Goal: Task Accomplishment & Management: Complete application form

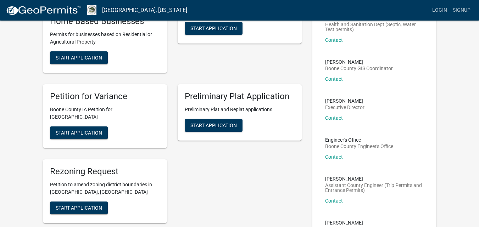
scroll to position [177, 0]
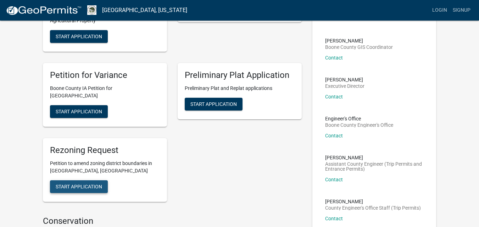
click at [81, 184] on button "Start Application" at bounding box center [79, 187] width 58 height 13
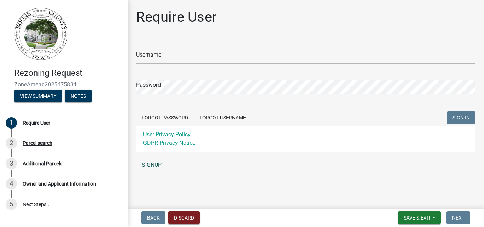
click at [155, 164] on link "SIGNUP" at bounding box center [306, 165] width 340 height 14
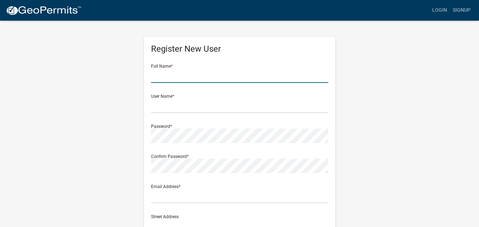
click at [207, 77] on input "text" at bounding box center [239, 75] width 177 height 15
type input "[PERSON_NAME]"
type input "[STREET_ADDRESS]"
type input "[GEOGRAPHIC_DATA]"
type input "[US_STATE]"
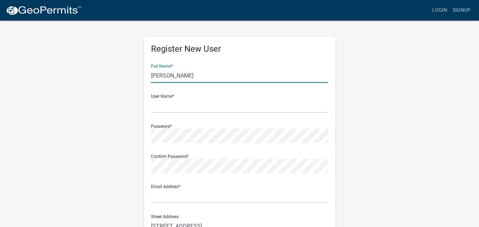
type input "50156"
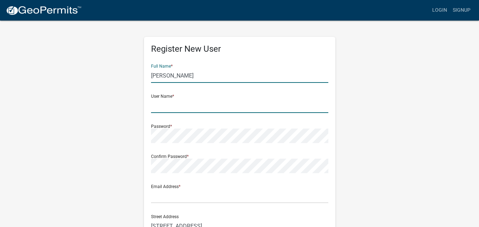
click at [196, 112] on input "text" at bounding box center [239, 106] width 177 height 15
type input "a"
type input "AntonOlson1990"
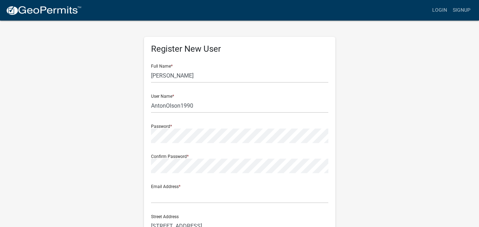
click at [238, 116] on form "Full Name * [PERSON_NAME] User Name * AntonOlson1990 Password * Confirm Passwor…" at bounding box center [239, 211] width 177 height 304
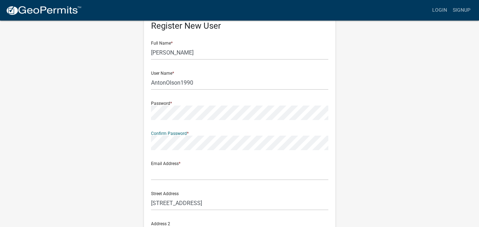
scroll to position [35, 0]
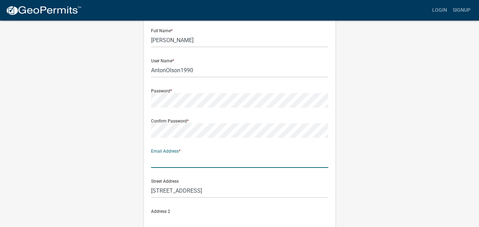
click at [168, 162] on input "text" at bounding box center [239, 161] width 177 height 15
type input "[EMAIL_ADDRESS][DOMAIN_NAME]"
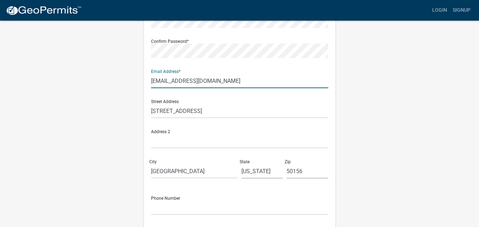
scroll to position [101, 0]
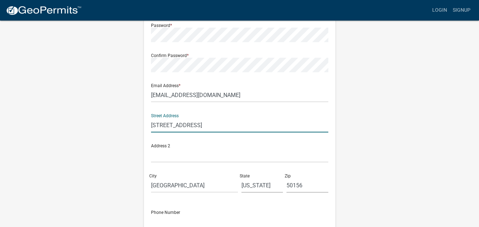
drag, startPoint x: 147, startPoint y: 122, endPoint x: 77, endPoint y: 118, distance: 70.0
click at [78, 118] on div "Register New User Full Name * [PERSON_NAME] User Name * AntonOlson1990 Password…" at bounding box center [240, 109] width 404 height 380
type input "[STREET_ADDRESS]"
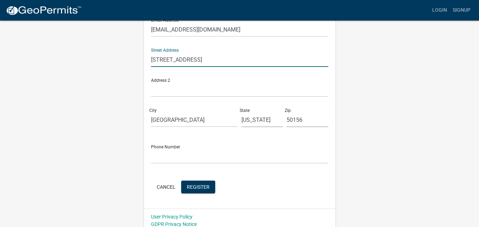
scroll to position [172, 0]
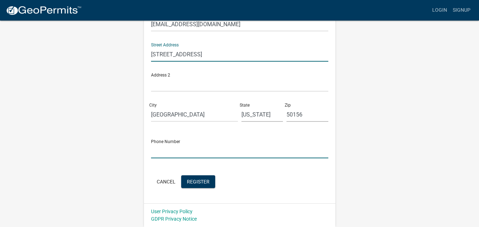
click at [205, 153] on input "text" at bounding box center [239, 151] width 177 height 15
type input "5159755553"
click at [202, 181] on span "Register" at bounding box center [198, 182] width 23 height 6
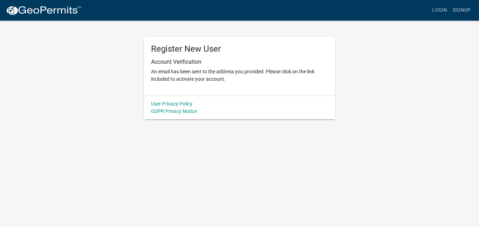
scroll to position [0, 0]
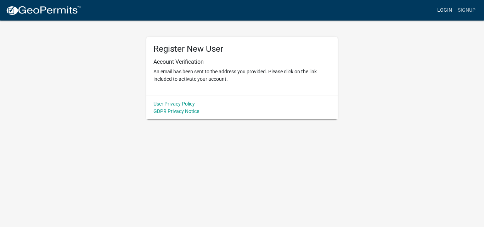
click at [445, 9] on link "Login" at bounding box center [445, 10] width 21 height 13
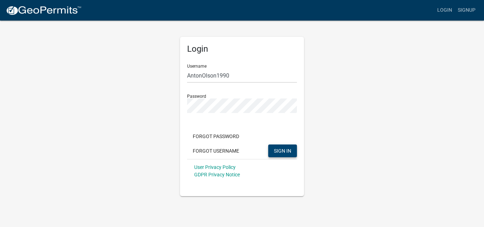
click at [276, 153] on span "SIGN IN" at bounding box center [282, 151] width 17 height 6
click at [254, 77] on input "AntonOlson1990" at bounding box center [242, 75] width 110 height 15
click at [277, 150] on span "SIGN IN" at bounding box center [282, 151] width 17 height 6
drag, startPoint x: 247, startPoint y: 73, endPoint x: 176, endPoint y: 103, distance: 77.1
click at [161, 88] on div "Login Username AntonOlson1990 Password Forgot Password Forgot Username SIGN IN …" at bounding box center [242, 108] width 404 height 177
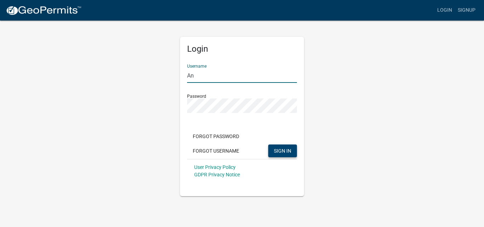
type input "A"
type input "antonolson1990"
click at [268, 145] on button "SIGN IN" at bounding box center [282, 151] width 29 height 13
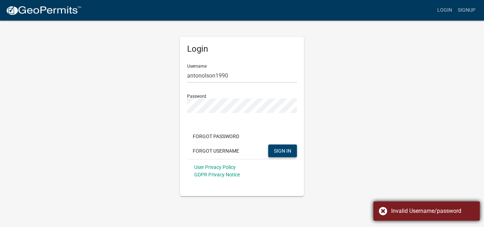
click at [385, 215] on div "Invalid Username/password" at bounding box center [427, 211] width 106 height 19
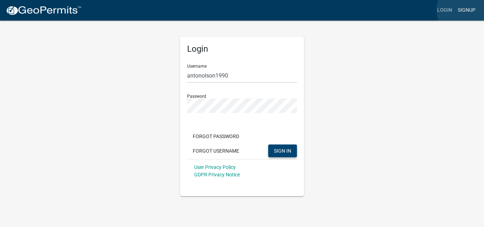
click at [466, 10] on link "Signup" at bounding box center [466, 10] width 23 height 13
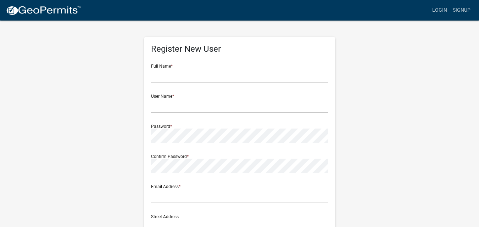
click at [449, 45] on wm-register-view "more_horiz Login Signup Register New User Full Name * User Name * Password * Co…" at bounding box center [239, 199] width 479 height 399
click at [438, 14] on link "Login" at bounding box center [440, 10] width 21 height 13
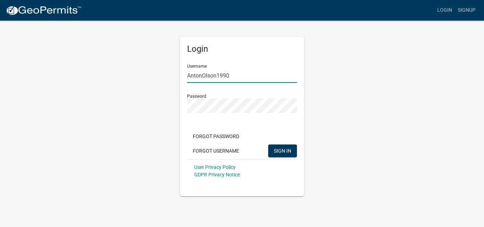
type input "antonolson1990"
click at [440, 10] on link "Login" at bounding box center [445, 10] width 21 height 13
click at [447, 11] on link "Login" at bounding box center [445, 10] width 21 height 13
click at [215, 152] on button "Forgot Username" at bounding box center [216, 151] width 58 height 13
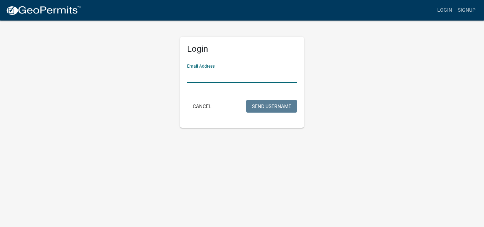
click at [225, 78] on input "Email Address" at bounding box center [242, 75] width 110 height 15
type input "[EMAIL_ADDRESS][DOMAIN_NAME]"
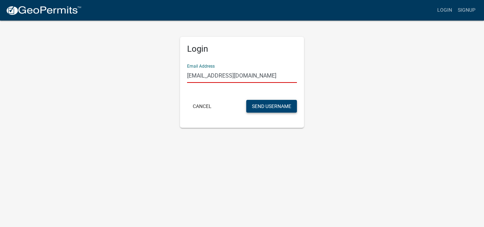
click at [283, 107] on button "Send Username" at bounding box center [271, 106] width 51 height 13
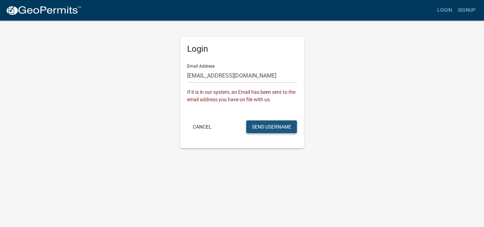
click at [279, 126] on button "Send Username" at bounding box center [271, 127] width 51 height 13
click at [211, 125] on button "Cancel" at bounding box center [202, 127] width 30 height 13
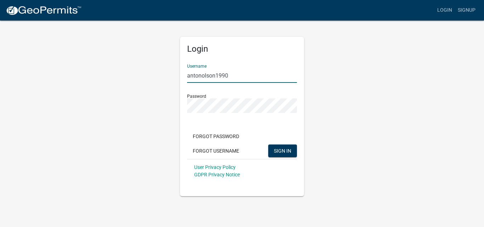
drag, startPoint x: 216, startPoint y: 75, endPoint x: 136, endPoint y: 85, distance: 81.2
click at [136, 85] on div "Login Username antonolson1990 Password Forgot Password Forgot Username SIGN IN …" at bounding box center [242, 108] width 404 height 177
type input "AntonOlson1990"
click at [339, 124] on div "Login Username AntonOlson1990 Password Forgot Password Forgot Username SIGN IN …" at bounding box center [242, 108] width 404 height 177
click at [279, 151] on span "SIGN IN" at bounding box center [282, 151] width 17 height 6
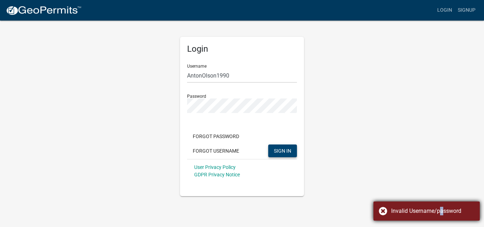
drag, startPoint x: 439, startPoint y: 208, endPoint x: 427, endPoint y: 204, distance: 13.0
click at [437, 209] on div "Invalid Username/password" at bounding box center [433, 211] width 83 height 9
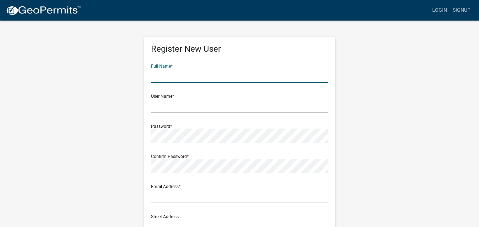
drag, startPoint x: 173, startPoint y: 75, endPoint x: 177, endPoint y: 74, distance: 3.7
click at [173, 75] on input "text" at bounding box center [239, 75] width 177 height 15
type input "[PERSON_NAME]"
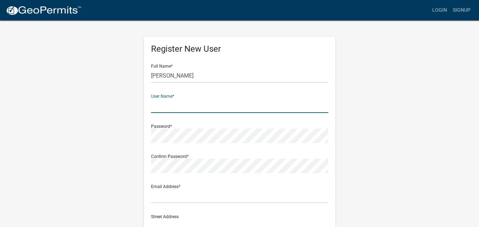
click at [159, 106] on input "text" at bounding box center [239, 106] width 177 height 15
type input "ajolson"
click at [183, 145] on form "Full Name * [PERSON_NAME] User Name * ajolson Password * Confirm Password * Ema…" at bounding box center [239, 211] width 177 height 304
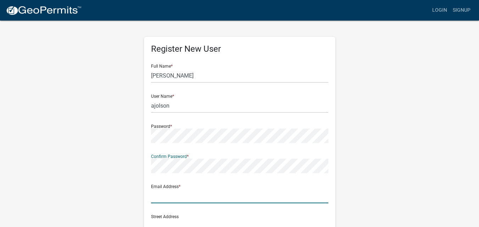
click at [180, 200] on input "text" at bounding box center [239, 196] width 177 height 15
type input "[EMAIL_ADDRESS][DOMAIN_NAME]"
type input "[STREET_ADDRESS]"
type input "[GEOGRAPHIC_DATA]"
type input "[US_STATE]"
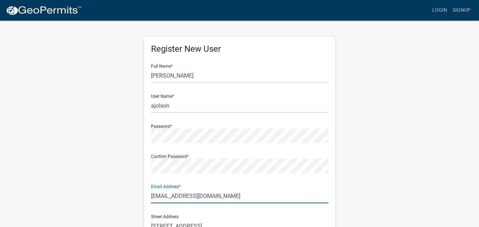
type input "50156"
type input "5159755553"
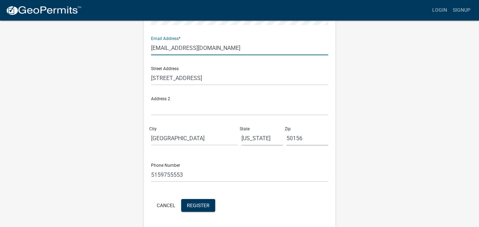
scroll to position [172, 0]
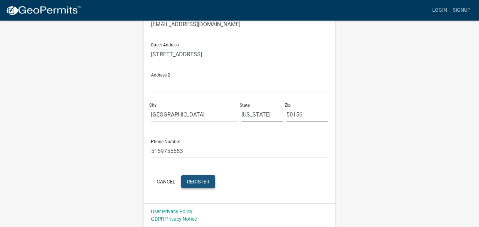
click at [191, 184] on span "Register" at bounding box center [198, 182] width 23 height 6
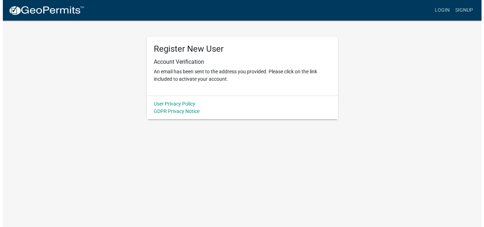
scroll to position [0, 0]
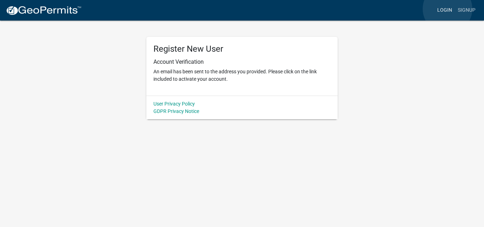
click at [448, 9] on link "Login" at bounding box center [445, 10] width 21 height 13
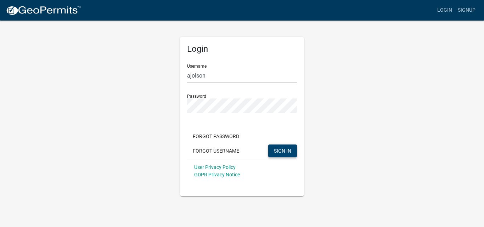
click at [289, 146] on button "SIGN IN" at bounding box center [282, 151] width 29 height 13
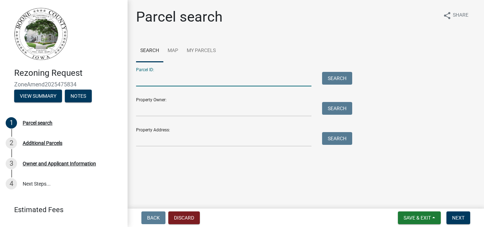
click at [153, 79] on input "Parcel ID:" at bounding box center [224, 79] width 176 height 15
type input "088226264400002"
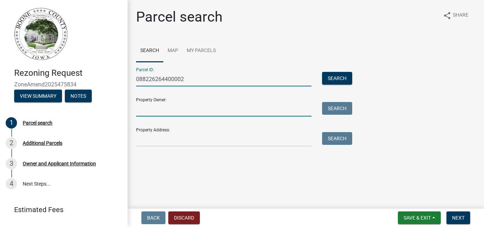
click at [164, 112] on input "Property Owner:" at bounding box center [224, 109] width 176 height 15
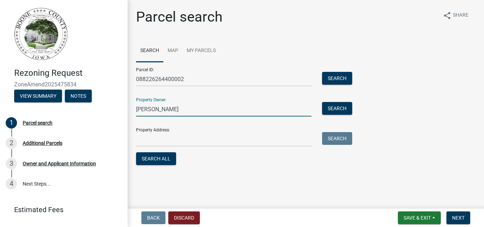
type input "Harold Olson"
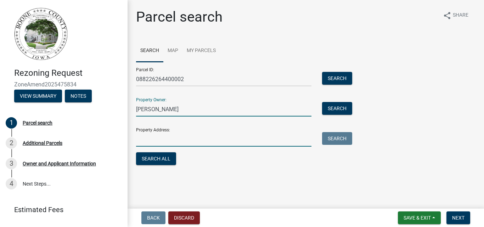
click at [156, 142] on input "Property Address:" at bounding box center [224, 139] width 176 height 15
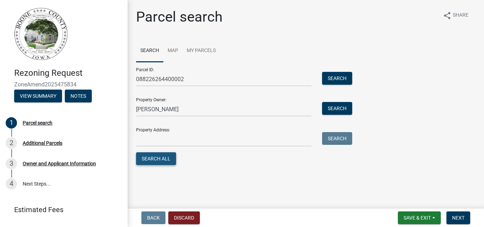
click at [148, 159] on button "Search All" at bounding box center [156, 159] width 40 height 13
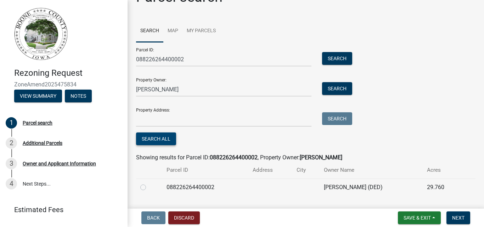
scroll to position [38, 0]
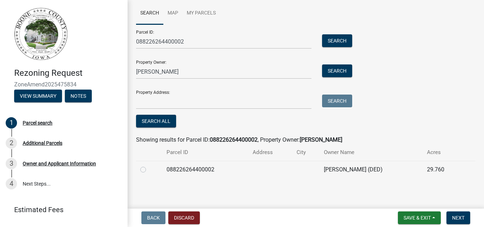
click at [149, 166] on label at bounding box center [149, 166] width 0 height 0
click at [149, 170] on input "radio" at bounding box center [151, 168] width 5 height 5
radio input "true"
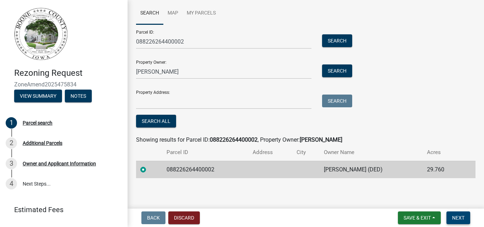
click at [461, 217] on span "Next" at bounding box center [459, 218] width 12 height 6
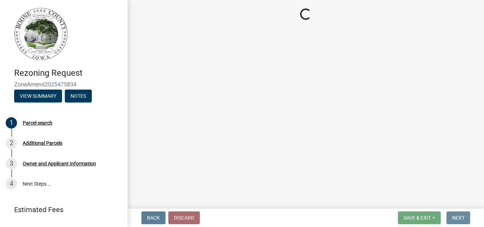
scroll to position [0, 0]
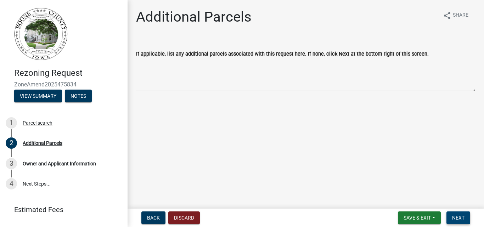
click at [453, 219] on span "Next" at bounding box center [459, 218] width 12 height 6
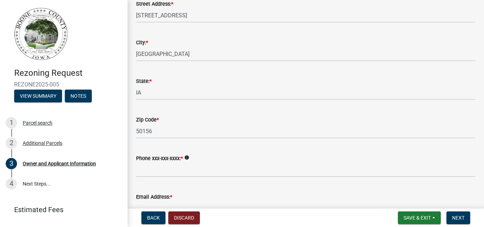
scroll to position [142, 0]
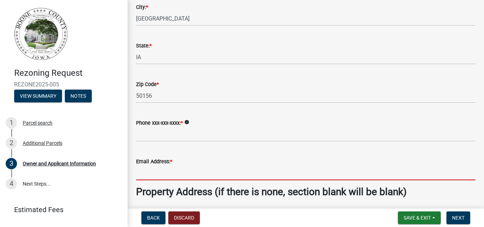
click at [178, 173] on input "Email Address: *" at bounding box center [306, 173] width 340 height 15
type input "[EMAIL_ADDRESS][DOMAIN_NAME]"
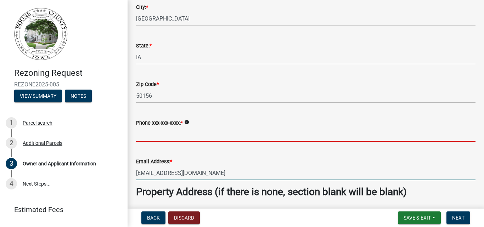
type input "5159755553"
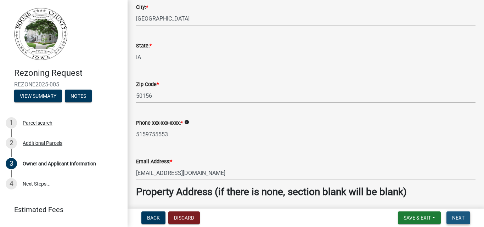
click at [470, 216] on button "Next" at bounding box center [459, 218] width 24 height 13
click at [467, 217] on button "Next" at bounding box center [459, 218] width 24 height 13
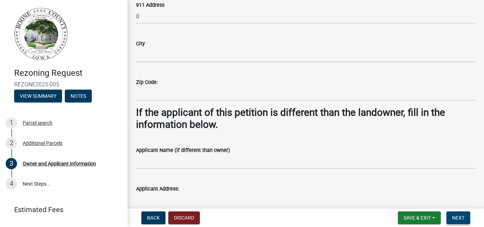
scroll to position [390, 0]
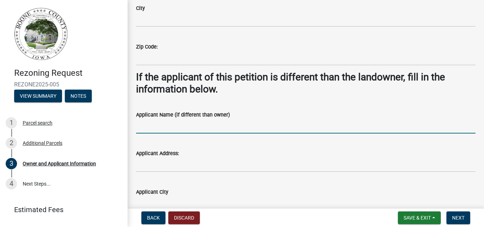
click at [146, 127] on input "Applicant Name (if different than owner)" at bounding box center [306, 126] width 340 height 15
type input "[PERSON_NAME]"
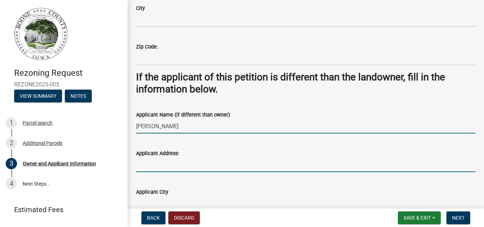
drag, startPoint x: 153, startPoint y: 164, endPoint x: 161, endPoint y: 162, distance: 8.8
click at [153, 165] on input "Applicant Address:" at bounding box center [306, 165] width 340 height 15
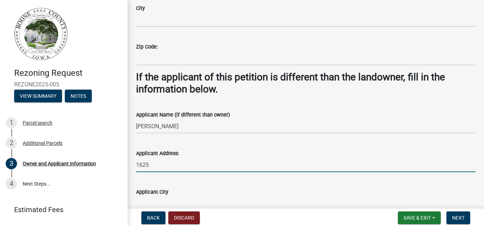
type input "[STREET_ADDRESS]"
type input "[GEOGRAPHIC_DATA]"
type input "[US_STATE]"
type input "50156"
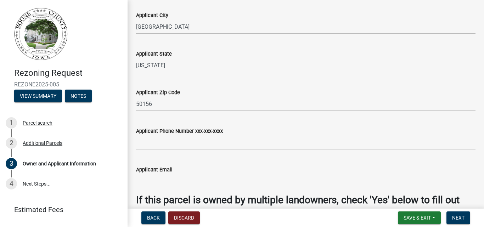
scroll to position [567, 0]
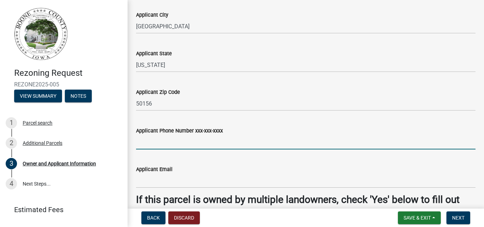
click at [169, 141] on input "Applicant Phone Number xxx-xxx-xxxx" at bounding box center [306, 142] width 340 height 15
type input "5159755553"
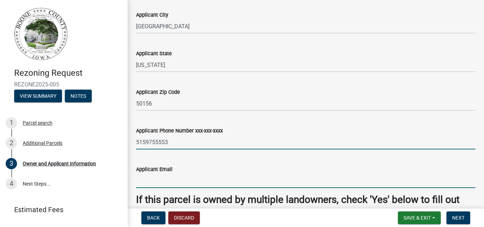
type input "[EMAIL_ADDRESS][DOMAIN_NAME]"
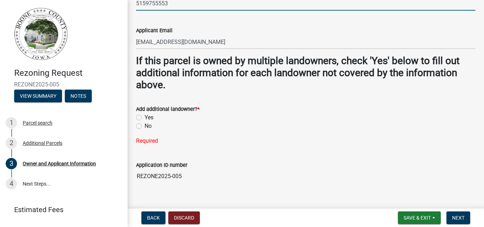
scroll to position [709, 0]
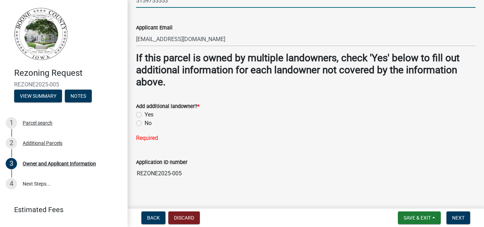
click at [145, 115] on label "Yes" at bounding box center [149, 115] width 9 height 9
click at [145, 115] on input "Yes" at bounding box center [147, 113] width 5 height 5
radio input "true"
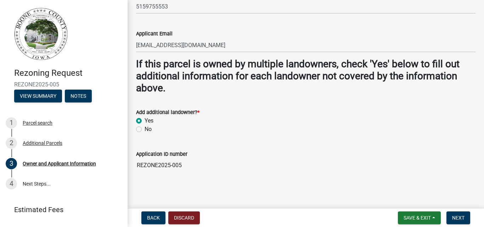
scroll to position [703, 0]
click at [145, 121] on label "Yes" at bounding box center [149, 121] width 9 height 9
click at [145, 121] on input "Yes" at bounding box center [147, 119] width 5 height 5
click at [145, 121] on label "Yes" at bounding box center [149, 121] width 9 height 9
click at [145, 121] on input "Yes" at bounding box center [147, 119] width 5 height 5
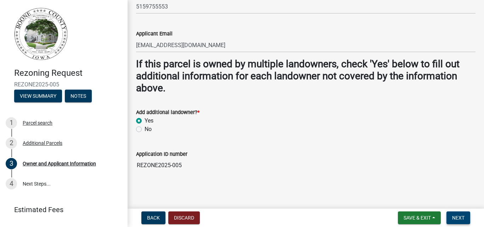
click at [458, 219] on span "Next" at bounding box center [459, 218] width 12 height 6
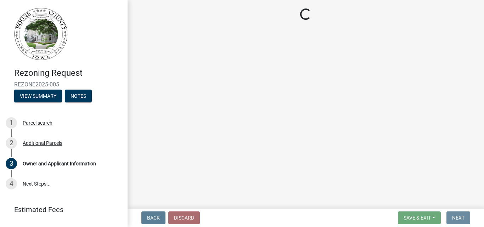
scroll to position [0, 0]
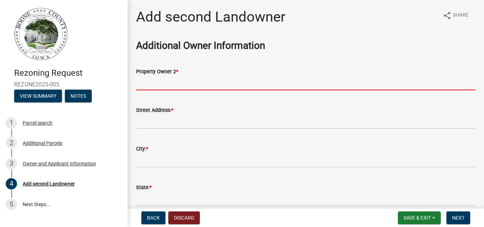
click at [153, 84] on input "Property Owner 2 *" at bounding box center [306, 83] width 340 height 15
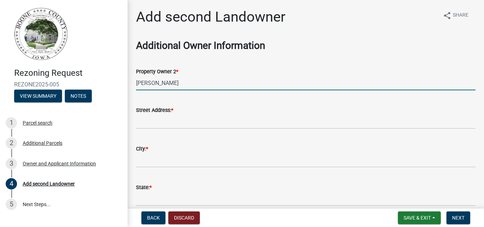
type input "Polly Olson"
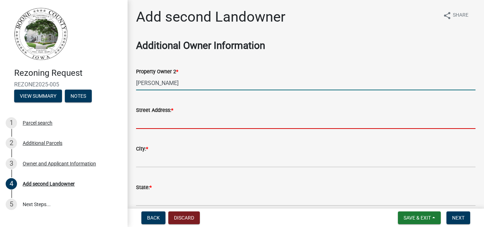
click at [200, 117] on input "Street Address: *" at bounding box center [306, 122] width 340 height 15
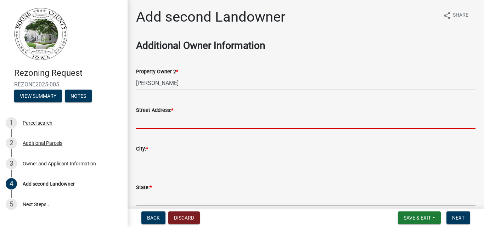
type input "[STREET_ADDRESS]"
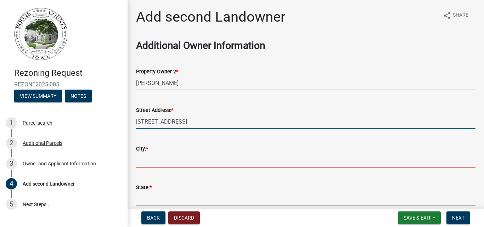
type input "[GEOGRAPHIC_DATA]"
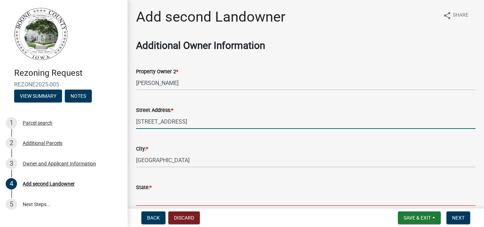
type input "[US_STATE]"
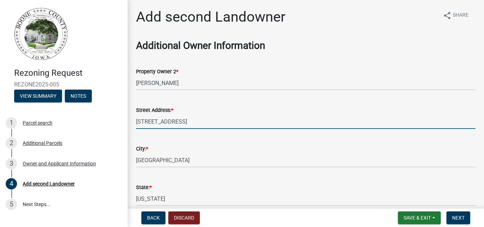
type input "5159755553"
type input "[EMAIL_ADDRESS][DOMAIN_NAME]"
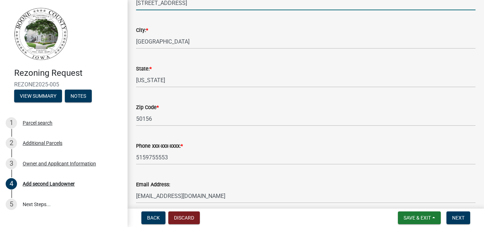
scroll to position [106, 0]
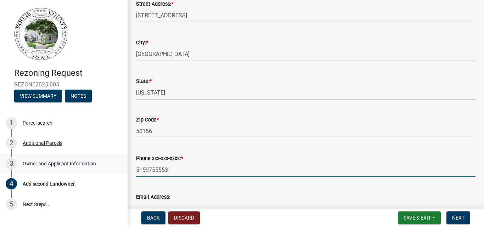
drag, startPoint x: 176, startPoint y: 169, endPoint x: 90, endPoint y: 164, distance: 86.3
click at [90, 164] on div "Rezoning Request REZONE2025-005 View Summary Notes 1 Parcel search 2 Additional…" at bounding box center [242, 113] width 484 height 227
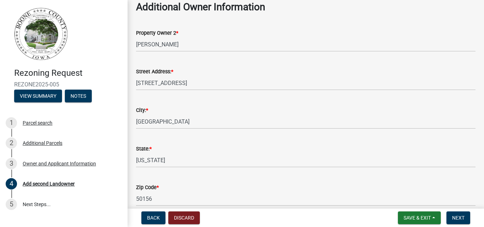
scroll to position [35, 0]
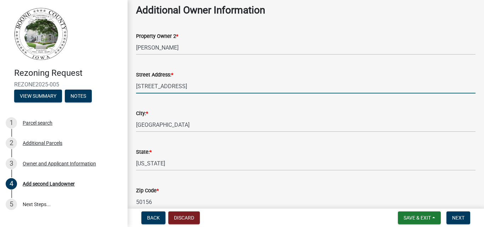
drag, startPoint x: 196, startPoint y: 84, endPoint x: 83, endPoint y: 89, distance: 112.9
click at [83, 89] on div "Rezoning Request REZONE2025-005 View Summary Notes 1 Parcel search 2 Additional…" at bounding box center [242, 113] width 484 height 227
type input "512 8th St N"
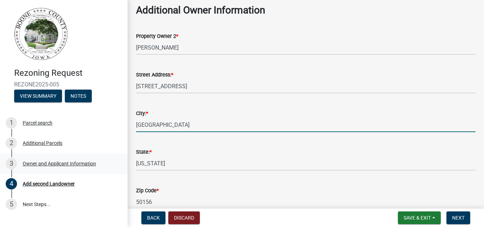
drag, startPoint x: 188, startPoint y: 123, endPoint x: 83, endPoint y: 163, distance: 112.0
click at [83, 163] on div "Rezoning Request REZONE2025-005 View Summary Notes 1 Parcel search 2 Additional…" at bounding box center [242, 113] width 484 height 227
type input "Clear Lake"
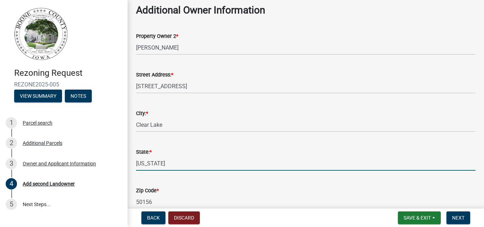
drag, startPoint x: 156, startPoint y: 161, endPoint x: 131, endPoint y: 164, distance: 25.3
click at [131, 164] on div "Add second Landowner share Share Additional Owner Information Property Owner 2 …" at bounding box center [306, 156] width 357 height 366
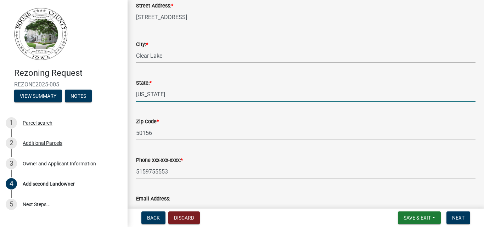
scroll to position [106, 0]
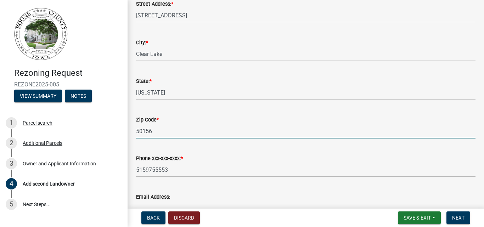
drag, startPoint x: 155, startPoint y: 127, endPoint x: 155, endPoint y: 132, distance: 5.0
click at [155, 128] on input "50156" at bounding box center [306, 131] width 340 height 15
click at [150, 131] on input "5015650428" at bounding box center [306, 131] width 340 height 15
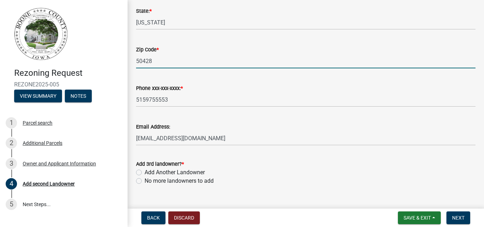
scroll to position [177, 0]
type input "50428"
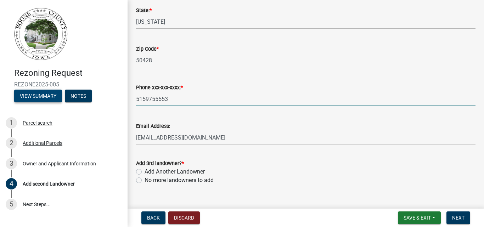
drag, startPoint x: 159, startPoint y: 98, endPoint x: 54, endPoint y: 98, distance: 104.6
click at [54, 98] on div "Rezoning Request REZONE2025-005 View Summary Notes 1 Parcel search 2 Additional…" at bounding box center [242, 113] width 484 height 227
type input "5153262293"
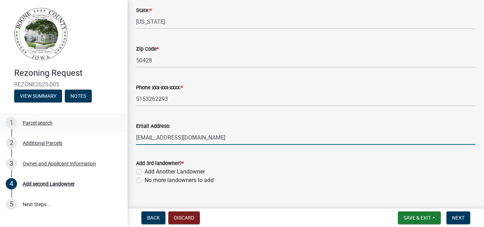
drag, startPoint x: 212, startPoint y: 137, endPoint x: 18, endPoint y: 129, distance: 193.8
click at [18, 130] on div "Rezoning Request REZONE2025-005 View Summary Notes 1 Parcel search 2 Additional…" at bounding box center [242, 113] width 484 height 227
type input "a"
type input "paolson69@gmail.com"
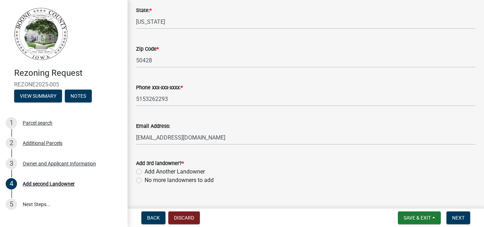
click at [145, 181] on label "No more landowners to add" at bounding box center [179, 180] width 69 height 9
click at [145, 181] on input "No more landowners to add" at bounding box center [147, 178] width 5 height 5
radio input "true"
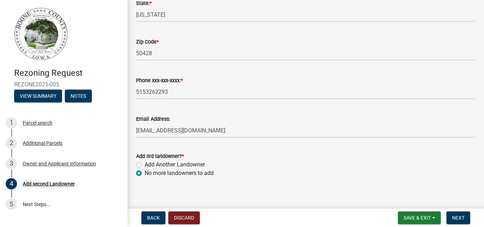
scroll to position [190, 0]
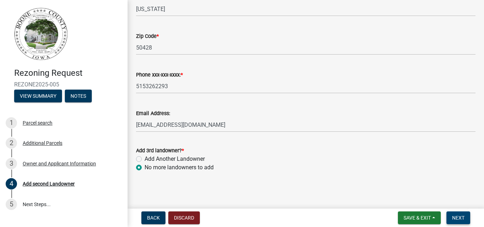
click at [467, 219] on button "Next" at bounding box center [459, 218] width 24 height 13
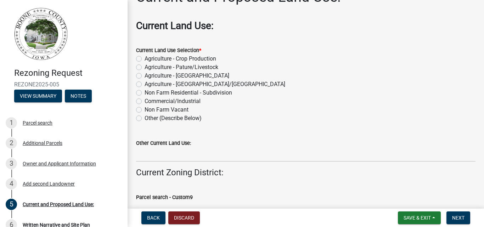
scroll to position [35, 0]
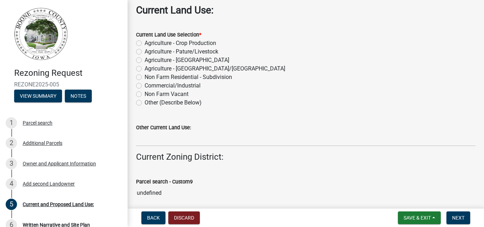
click at [145, 77] on label "Non Farm Residential - Subdivision" at bounding box center [189, 77] width 88 height 9
click at [145, 77] on input "Non Farm Residential - Subdivision" at bounding box center [147, 75] width 5 height 5
radio input "true"
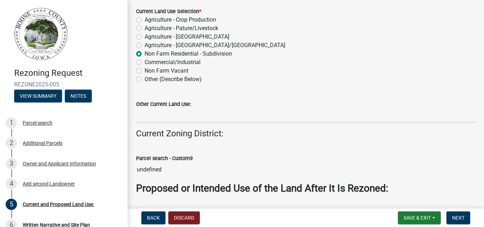
scroll to position [71, 0]
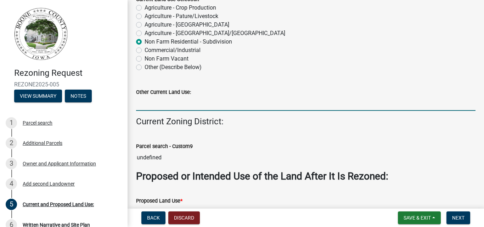
click at [161, 104] on input "Other Current Land Use:" at bounding box center [306, 103] width 340 height 15
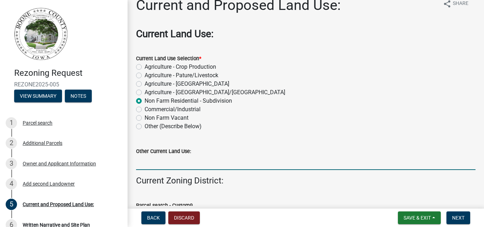
scroll to position [0, 0]
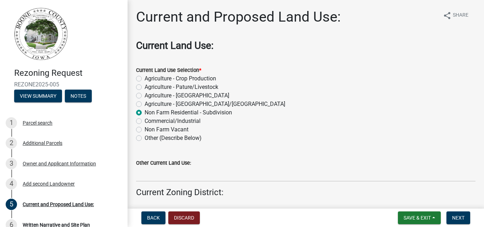
click at [145, 80] on label "Agriculture - Crop Production" at bounding box center [181, 78] width 72 height 9
click at [145, 79] on input "Agriculture - Crop Production" at bounding box center [147, 76] width 5 height 5
radio input "true"
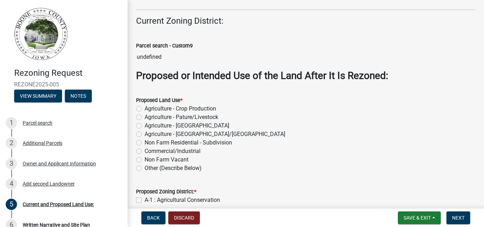
scroll to position [177, 0]
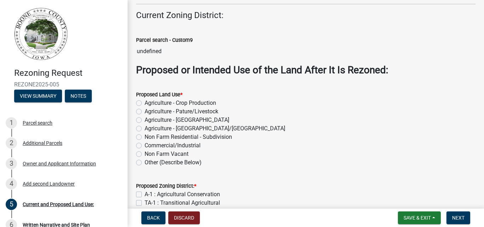
click at [145, 137] on label "Non Farm Residential - Subdivision" at bounding box center [189, 137] width 88 height 9
click at [145, 137] on input "Non Farm Residential - Subdivision" at bounding box center [147, 135] width 5 height 5
radio input "true"
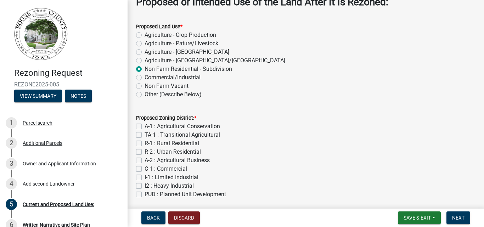
scroll to position [248, 0]
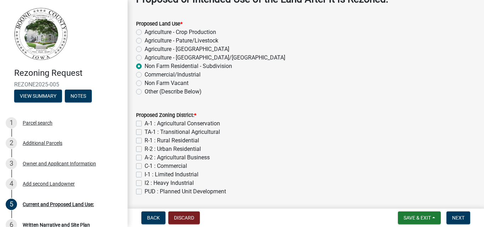
click at [145, 140] on label "R-1 : Rural Residential" at bounding box center [172, 141] width 55 height 9
click at [145, 140] on input "R-1 : Rural Residential" at bounding box center [147, 139] width 5 height 5
checkbox input "true"
checkbox input "false"
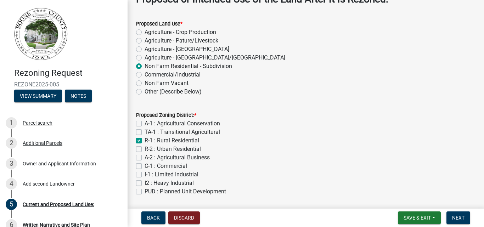
checkbox input "true"
checkbox input "false"
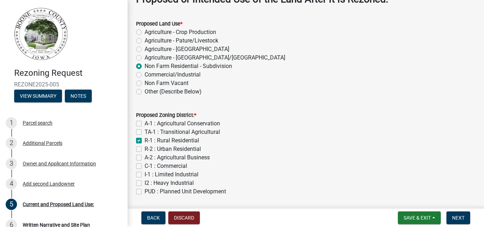
checkbox input "false"
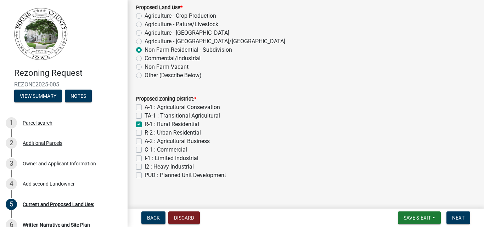
scroll to position [272, 0]
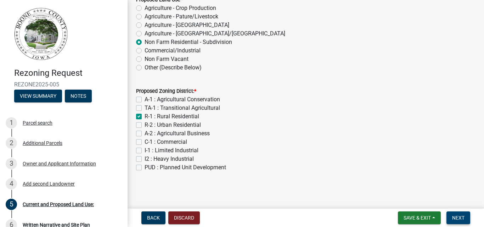
click at [455, 217] on span "Next" at bounding box center [459, 218] width 12 height 6
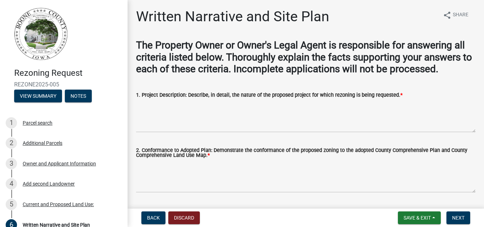
scroll to position [0, 0]
